Goal: Task Accomplishment & Management: Use online tool/utility

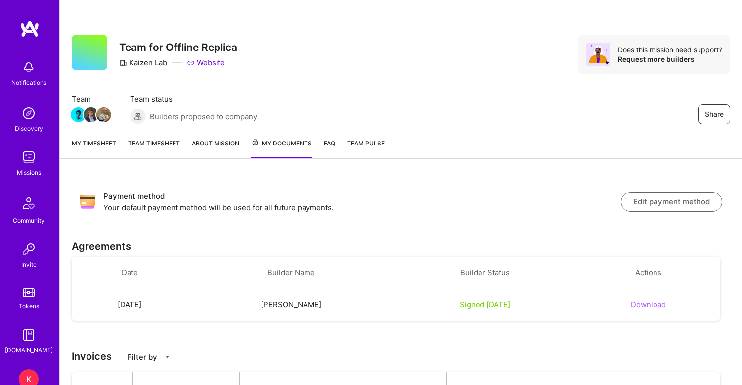
scroll to position [98, 0]
click at [152, 141] on link "Team timesheet" at bounding box center [154, 148] width 52 height 20
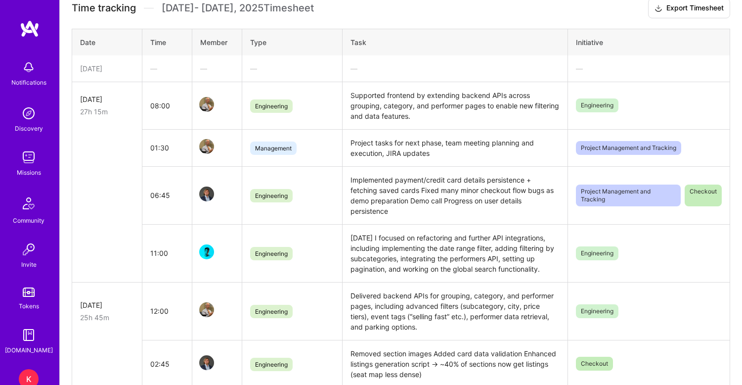
scroll to position [251, 0]
